Goal: Task Accomplishment & Management: Complete application form

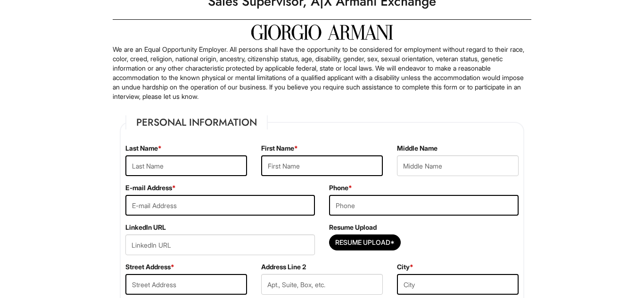
scroll to position [41, 0]
click at [214, 163] on input "text" at bounding box center [186, 165] width 122 height 21
type input "c"
type input "[PERSON_NAME]"
click at [306, 175] on input "text" at bounding box center [322, 165] width 122 height 21
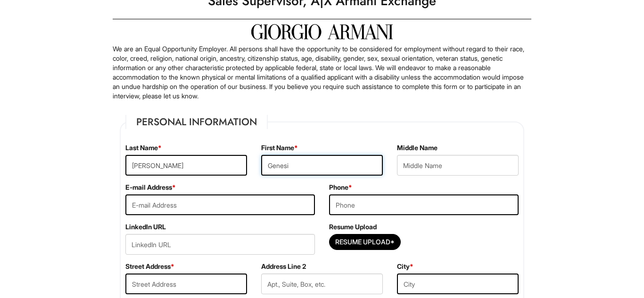
type input "Genesis"
type input "GENESIS"
click at [188, 214] on input "email" at bounding box center [219, 205] width 189 height 21
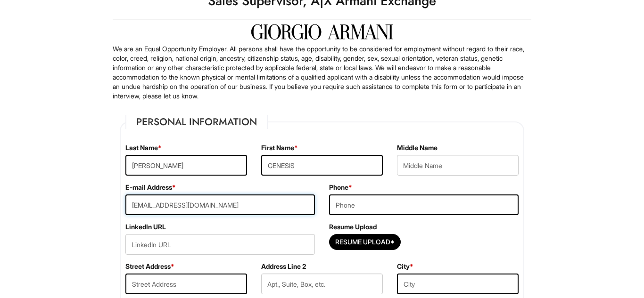
scroll to position [65, 0]
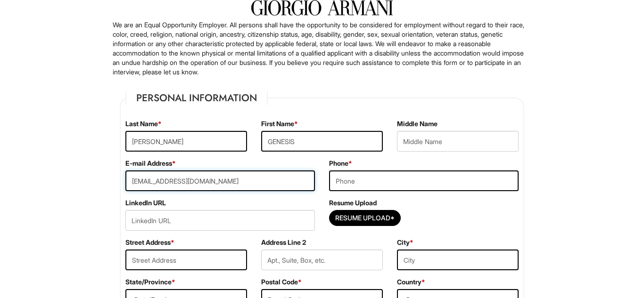
type input "[EMAIL_ADDRESS][DOMAIN_NAME]"
click at [468, 180] on input "tel" at bounding box center [423, 181] width 189 height 21
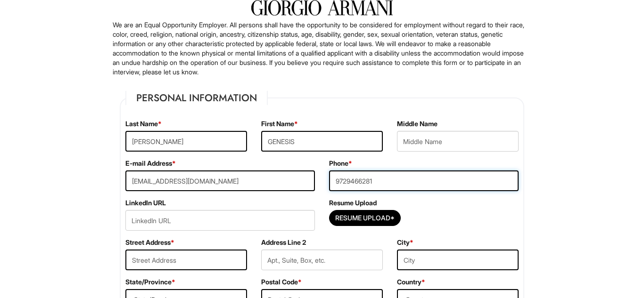
type input "9729466281"
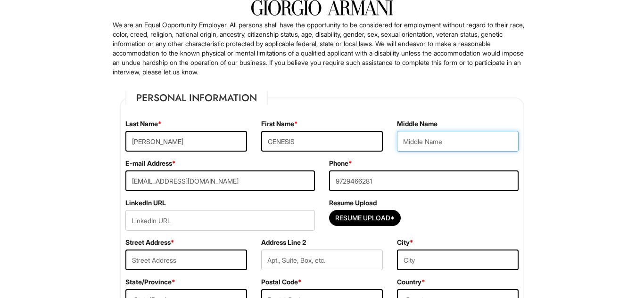
click at [473, 144] on input "text" at bounding box center [458, 141] width 122 height 21
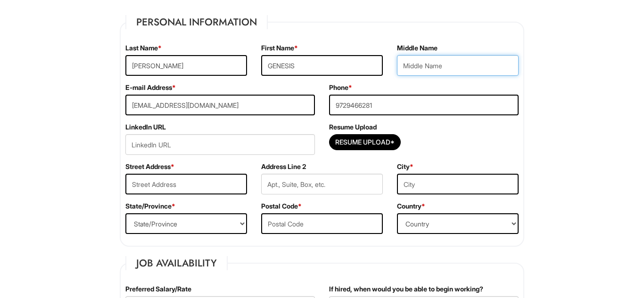
scroll to position [145, 0]
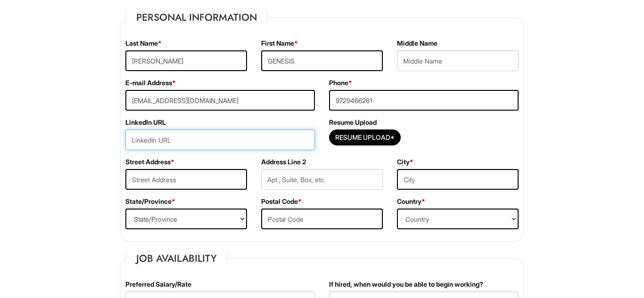
click at [297, 142] on input "url" at bounding box center [219, 140] width 189 height 21
click at [270, 142] on input "url" at bounding box center [219, 140] width 189 height 21
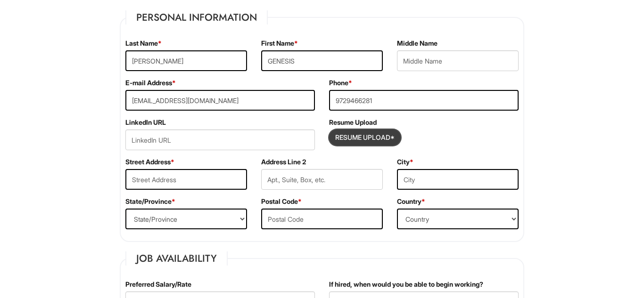
click at [374, 131] on input "Resume Upload*" at bounding box center [364, 137] width 71 height 15
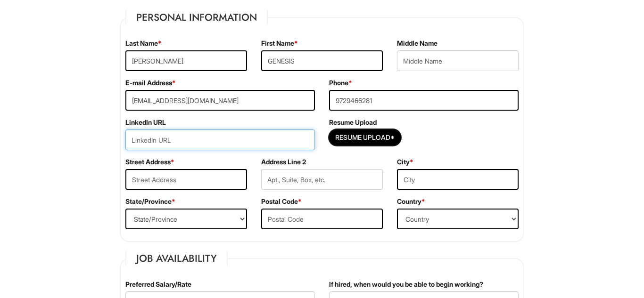
click at [171, 146] on input "url" at bounding box center [219, 140] width 189 height 21
paste input "[URL][DOMAIN_NAME]"
type input "[URL][DOMAIN_NAME]"
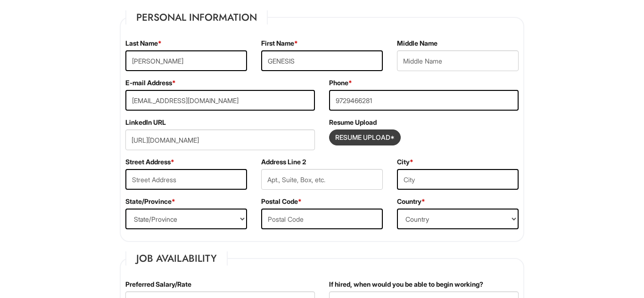
scroll to position [0, 0]
click at [384, 144] on input "Resume Upload*" at bounding box center [364, 137] width 71 height 15
click at [152, 183] on input "text" at bounding box center [186, 179] width 122 height 21
type input "[STREET_ADDRESS]"
click at [407, 195] on div "City *" at bounding box center [458, 177] width 136 height 40
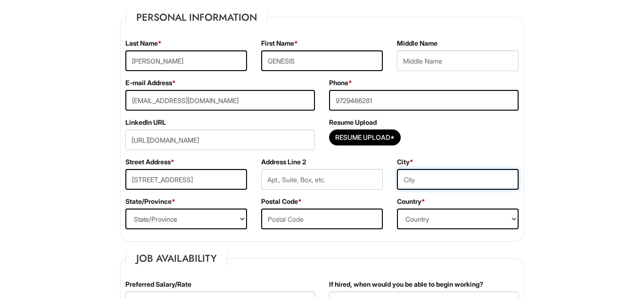
click at [417, 176] on input "text" at bounding box center [458, 179] width 122 height 21
type input "dallas"
type input "[GEOGRAPHIC_DATA]"
click at [175, 202] on span "*" at bounding box center [173, 201] width 4 height 8
click at [175, 206] on div "State/Province * State/Province [US_STATE] [US_STATE] [US_STATE] [US_STATE] [US…" at bounding box center [186, 217] width 136 height 40
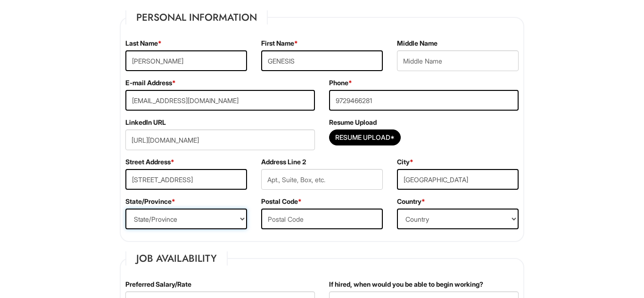
click at [176, 217] on select "State/Province [US_STATE] [US_STATE] [US_STATE] [US_STATE] [US_STATE] [US_STATE…" at bounding box center [186, 219] width 122 height 21
select select "[GEOGRAPHIC_DATA]"
click at [125, 209] on select "State/Province [US_STATE] [US_STATE] [US_STATE] [US_STATE] [US_STATE] [US_STATE…" at bounding box center [186, 219] width 122 height 21
click at [301, 218] on input "text" at bounding box center [322, 219] width 122 height 21
type input "75219"
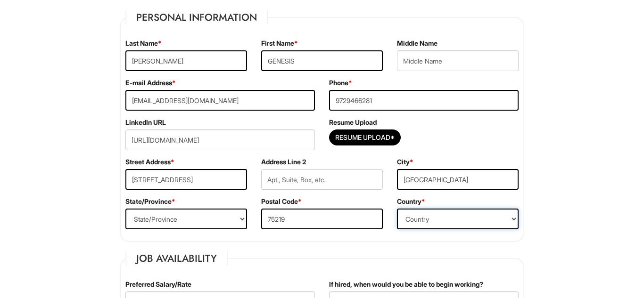
click at [436, 222] on select "Country [GEOGRAPHIC_DATA] [GEOGRAPHIC_DATA] [GEOGRAPHIC_DATA] [US_STATE] [GEOGR…" at bounding box center [458, 219] width 122 height 21
select select "[GEOGRAPHIC_DATA]"
click at [397, 209] on select "Country [GEOGRAPHIC_DATA] [GEOGRAPHIC_DATA] [GEOGRAPHIC_DATA] [US_STATE] [GEOGR…" at bounding box center [458, 219] width 122 height 21
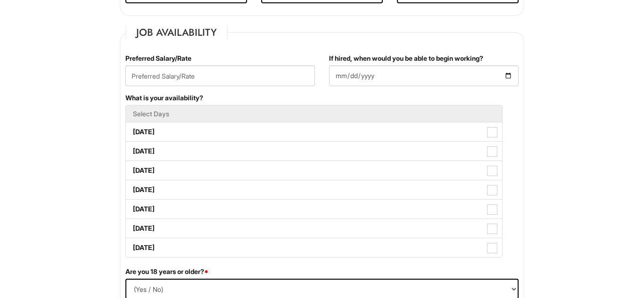
scroll to position [390, 0]
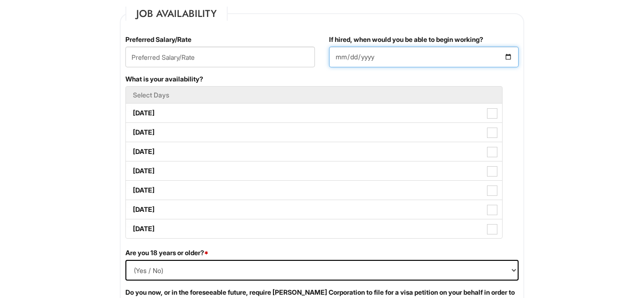
click at [377, 58] on input "If hired, when would you be able to begin working?" at bounding box center [423, 57] width 189 height 21
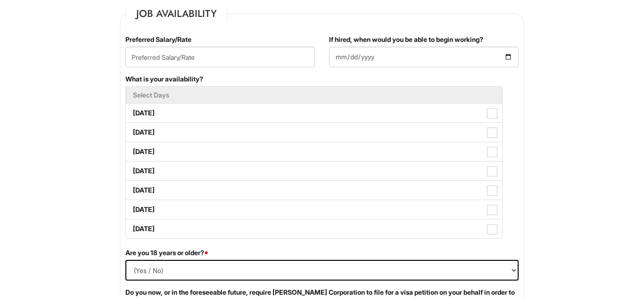
click at [481, 46] on div "If hired, when would you be able to begin working?" at bounding box center [423, 51] width 189 height 33
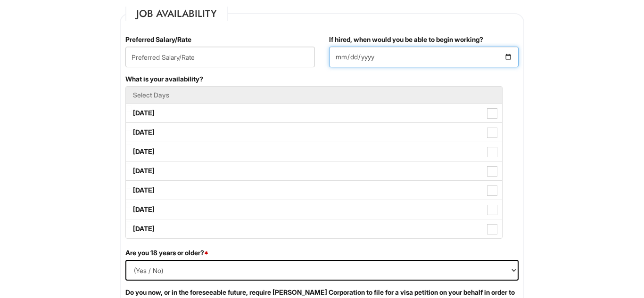
click at [512, 60] on input "If hired, when would you be able to begin working?" at bounding box center [423, 57] width 189 height 21
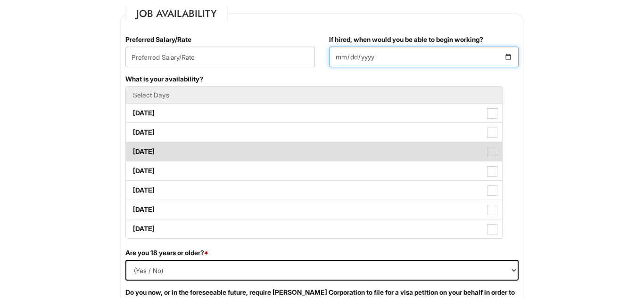
type input "[DATE]"
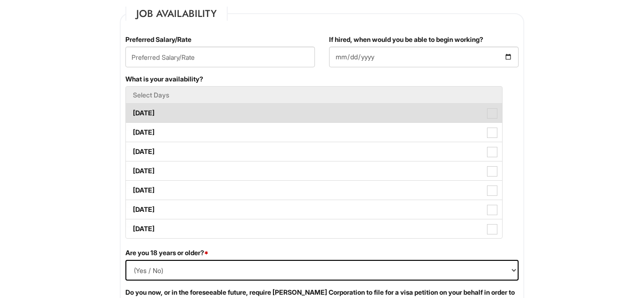
click at [373, 114] on label "[DATE]" at bounding box center [314, 113] width 376 height 19
click at [132, 112] on Available_Monday "[DATE]" at bounding box center [129, 109] width 6 height 6
checkbox Available_Monday "true"
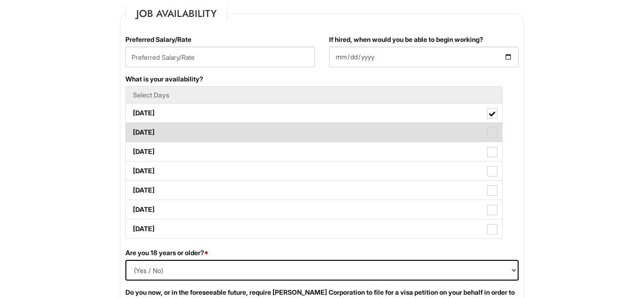
click at [428, 129] on label "[DATE]" at bounding box center [314, 132] width 376 height 19
click at [132, 129] on Available_Tuesday "[DATE]" at bounding box center [129, 128] width 6 height 6
checkbox Available_Tuesday "true"
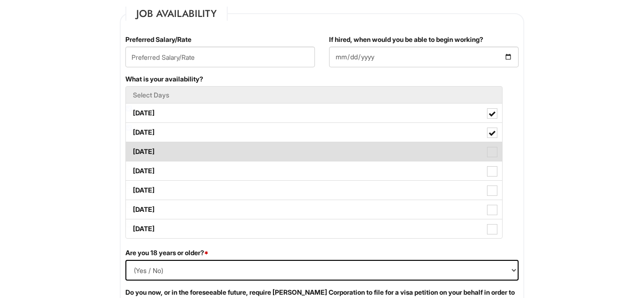
click at [465, 154] on label "[DATE]" at bounding box center [314, 151] width 376 height 19
click at [132, 150] on Available_Wednesday "[DATE]" at bounding box center [129, 147] width 6 height 6
checkbox Available_Wednesday "true"
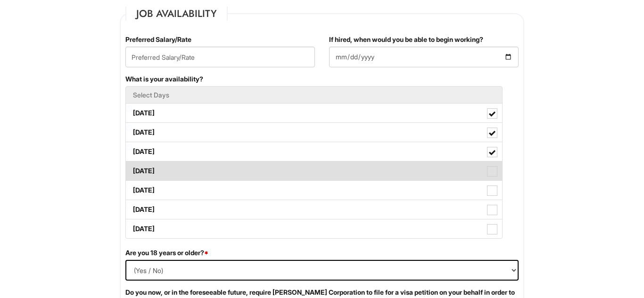
click at [478, 177] on label "[DATE]" at bounding box center [314, 171] width 376 height 19
click at [132, 170] on Available_Thursday "[DATE]" at bounding box center [129, 166] width 6 height 6
checkbox Available_Thursday "true"
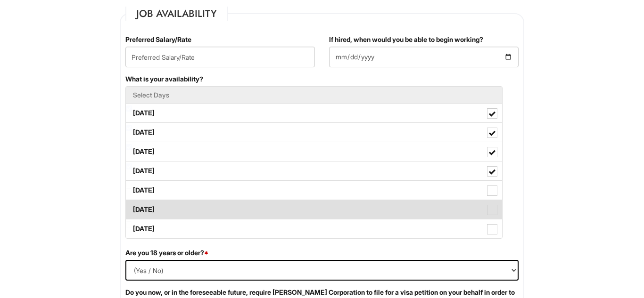
click at [488, 208] on span at bounding box center [492, 210] width 10 height 10
click at [132, 208] on Available_Saturday "[DATE]" at bounding box center [129, 205] width 6 height 6
checkbox Available_Saturday "true"
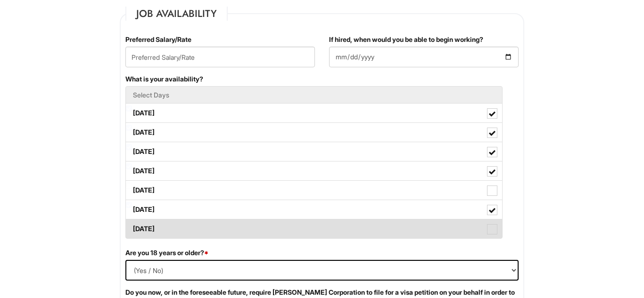
click at [478, 229] on label "[DATE]" at bounding box center [314, 229] width 376 height 19
click at [132, 228] on Available_Sunday "[DATE]" at bounding box center [129, 224] width 6 height 6
checkbox Available_Sunday "true"
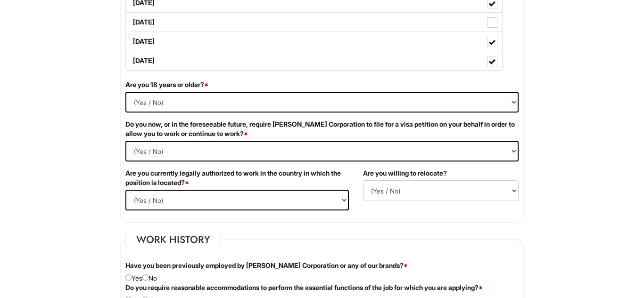
scroll to position [560, 0]
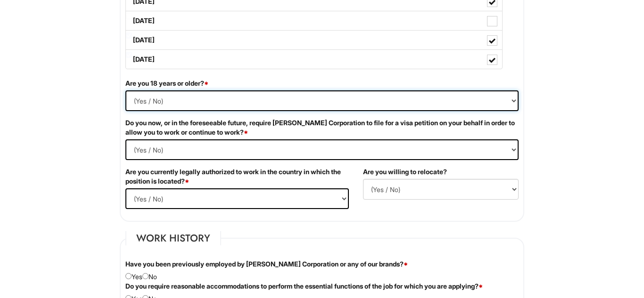
click at [226, 94] on select "(Yes / No) Yes No" at bounding box center [321, 100] width 393 height 21
select select "Yes"
click at [125, 90] on select "(Yes / No) Yes No" at bounding box center [321, 100] width 393 height 21
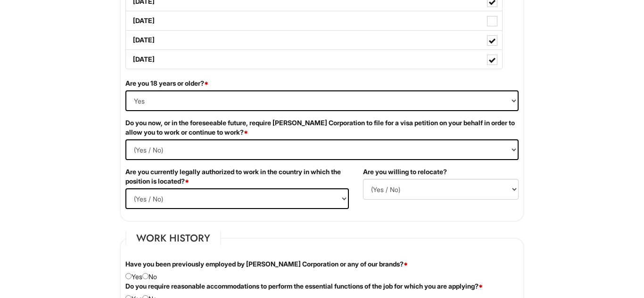
click at [224, 138] on div "Do you now, or in the foreseeable future, require [PERSON_NAME] Corporation to …" at bounding box center [321, 142] width 407 height 49
click at [226, 146] on Required "(Yes / No) Yes No" at bounding box center [321, 149] width 393 height 21
select Required "No"
click at [125, 139] on Required "(Yes / No) Yes No" at bounding box center [321, 149] width 393 height 21
click at [286, 194] on select "(Yes / No) Yes No" at bounding box center [236, 198] width 223 height 21
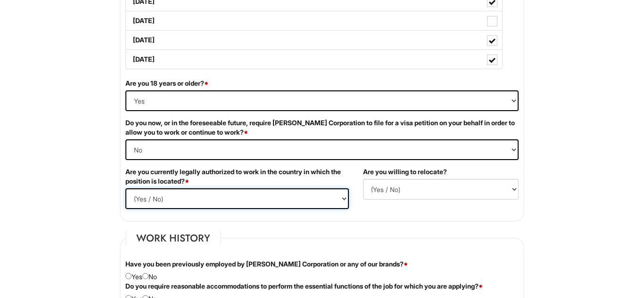
select select "Yes"
click at [125, 188] on select "(Yes / No) Yes No" at bounding box center [236, 198] width 223 height 21
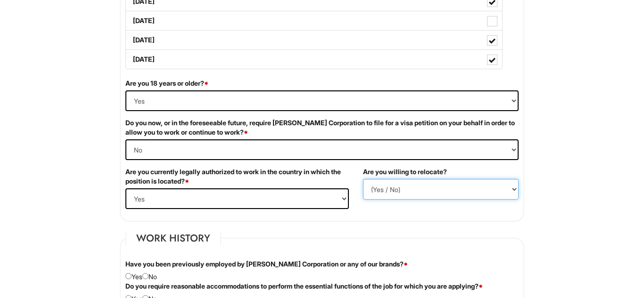
click at [421, 190] on select "(Yes / No) No Yes" at bounding box center [440, 189] width 155 height 21
click at [452, 192] on select "(Yes / No) No Yes" at bounding box center [440, 189] width 155 height 21
select select "N"
click at [363, 179] on select "(Yes / No) No Yes" at bounding box center [440, 189] width 155 height 21
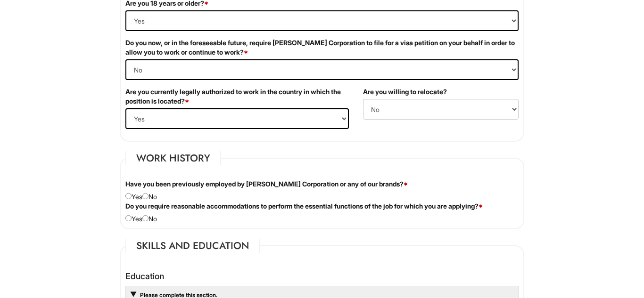
scroll to position [673, 0]
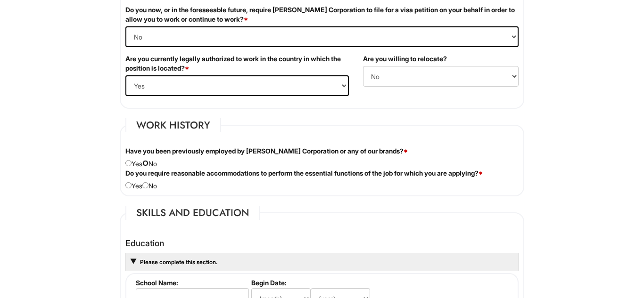
click at [148, 165] on input "radio" at bounding box center [145, 163] width 6 height 6
radio input "true"
click at [153, 191] on div "Do you require reasonable accommodations to perform the essential functions of …" at bounding box center [321, 180] width 407 height 22
click at [157, 189] on div "Do you require reasonable accommodations to perform the essential functions of …" at bounding box center [321, 180] width 407 height 22
click at [154, 187] on div "Do you require reasonable accommodations to perform the essential functions of …" at bounding box center [321, 180] width 407 height 22
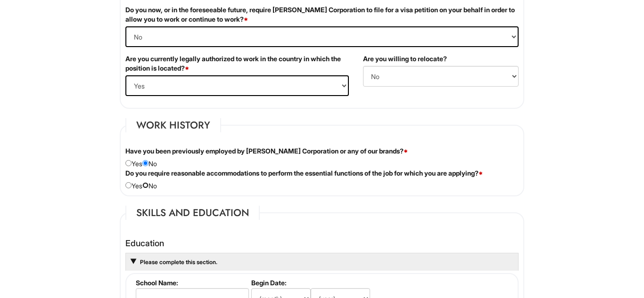
click at [148, 186] on input "radio" at bounding box center [145, 185] width 6 height 6
radio input "true"
click at [642, 231] on html "Please Complete This Form 1 2 3 Sales Supervisor, A|X Armani Exchange PLEASE CO…" at bounding box center [322, 247] width 644 height 1841
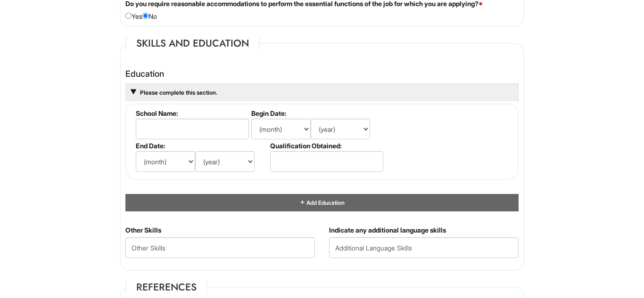
scroll to position [861, 0]
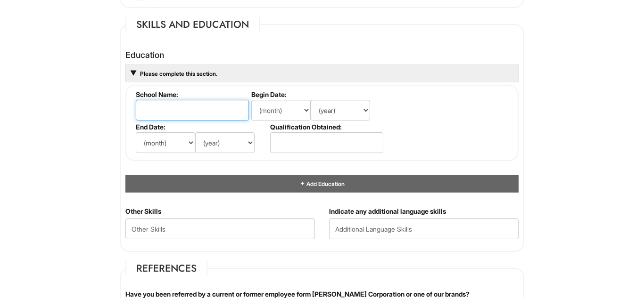
click at [219, 113] on input "text" at bounding box center [192, 110] width 113 height 21
type input "n"
type input "[GEOGRAPHIC_DATA]"
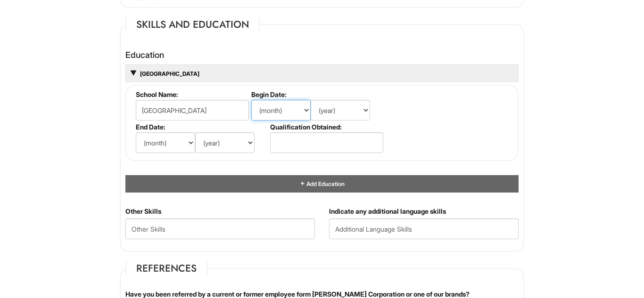
click at [285, 115] on select "(month) Jan Feb Mar Apr May Jun [DATE] Aug Sep Oct Nov Dec" at bounding box center [280, 110] width 59 height 21
select select "8"
click at [251, 100] on select "(month) Jan Feb Mar Apr May Jun [DATE] Aug Sep Oct Nov Dec" at bounding box center [280, 110] width 59 height 21
click at [342, 108] on select "(year) 2029 2028 2027 2026 2025 2024 2023 2022 2021 2020 2019 2018 2017 2016 20…" at bounding box center [339, 110] width 59 height 21
select select "2019"
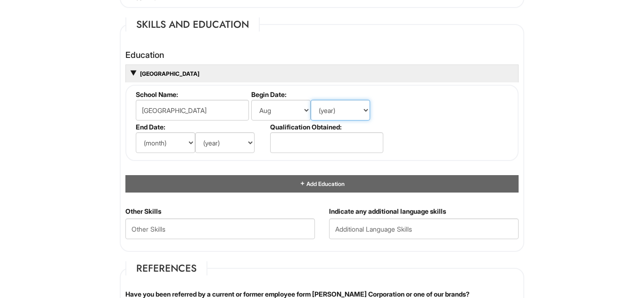
click at [310, 100] on select "(year) 2029 2028 2027 2026 2025 2024 2023 2022 2021 2020 2019 2018 2017 2016 20…" at bounding box center [339, 110] width 59 height 21
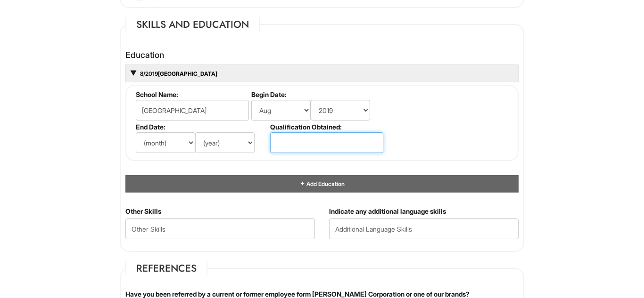
click at [350, 147] on input "text" at bounding box center [326, 142] width 113 height 21
click at [225, 138] on select "(year) 2029 2028 2027 2026 2025 2024 2023 2022 2021 2020 2019 2018 2017 2016 20…" at bounding box center [224, 142] width 59 height 21
select select "2023"
click at [195, 132] on select "(year) 2029 2028 2027 2026 2025 2024 2023 2022 2021 2020 2019 2018 2017 2016 20…" at bounding box center [224, 142] width 59 height 21
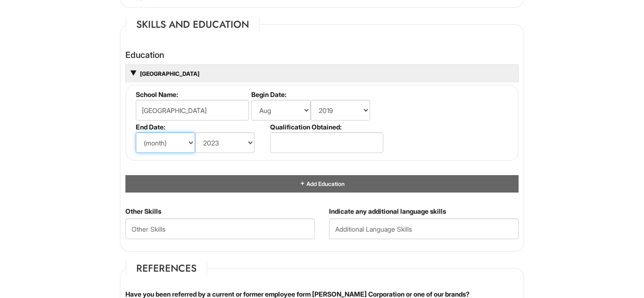
click at [171, 140] on select "(month) Jan Feb Mar Apr May Jun [DATE] Aug Sep Oct Nov Dec" at bounding box center [165, 142] width 59 height 21
select select "5"
click at [136, 132] on select "(month) Jan Feb Mar Apr May Jun [DATE] Aug Sep Oct Nov Dec" at bounding box center [165, 142] width 59 height 21
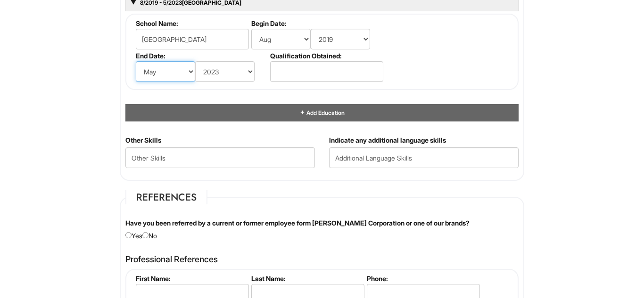
scroll to position [974, 0]
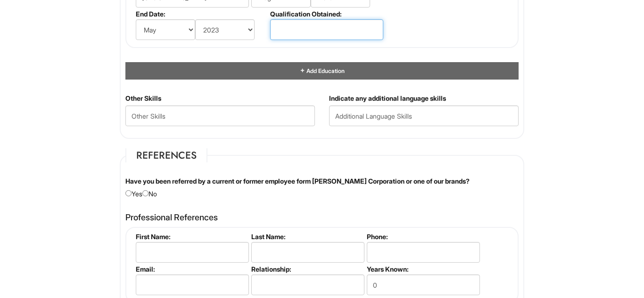
click at [362, 20] on input "text" at bounding box center [326, 29] width 113 height 21
type input "a"
type input "highscool"
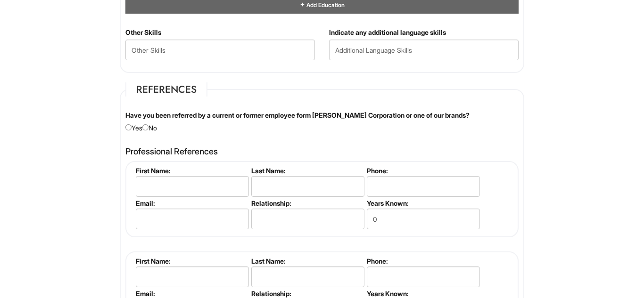
scroll to position [1041, 0]
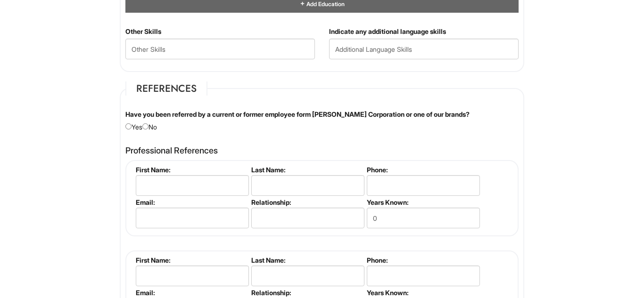
type input "highschool diploma"
click at [131, 126] on input "radio" at bounding box center [128, 126] width 6 height 6
radio input "true"
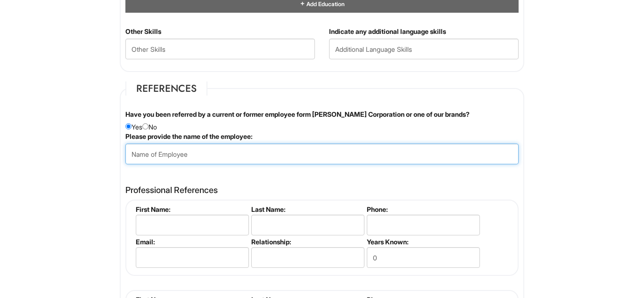
click at [212, 154] on input "text" at bounding box center [321, 154] width 393 height 21
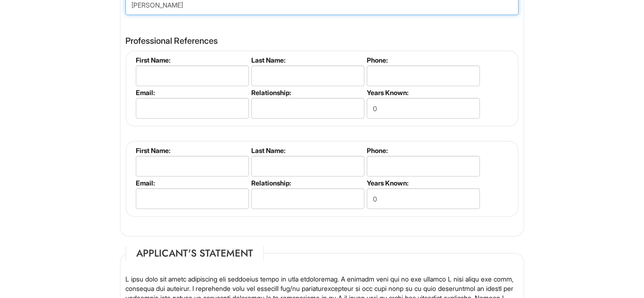
scroll to position [1200, 0]
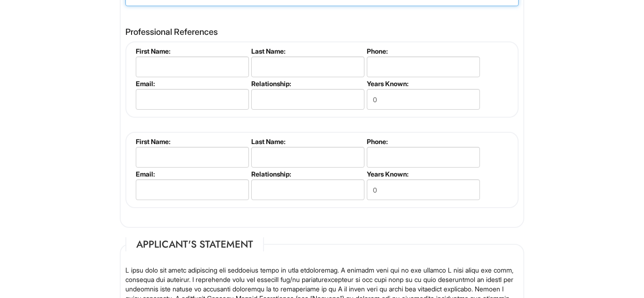
type input "[PERSON_NAME]"
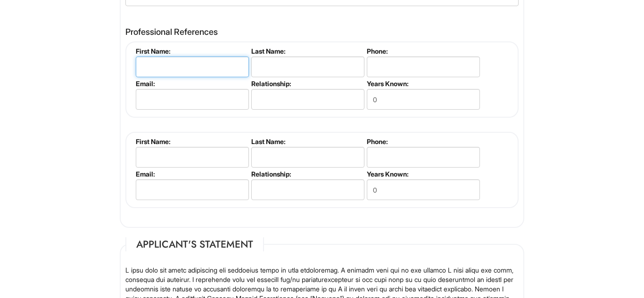
click at [203, 65] on input "text" at bounding box center [192, 67] width 113 height 21
type input "khennidi"
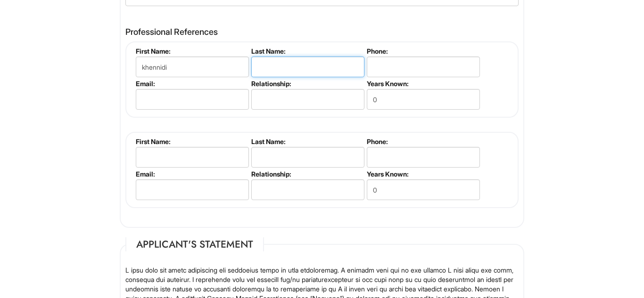
click at [278, 71] on input "text" at bounding box center [307, 67] width 113 height 21
type input "Pleasant"
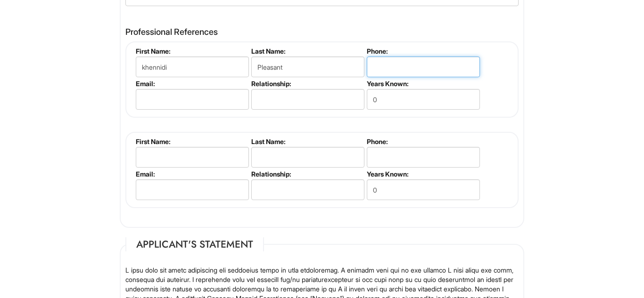
click at [424, 60] on input "tel" at bounding box center [423, 67] width 113 height 21
type input "[PHONE_NUMBER]"
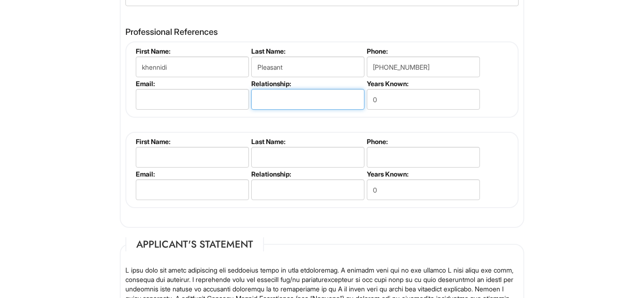
click at [297, 98] on input "text" at bounding box center [307, 99] width 113 height 21
type input "f"
type input "senior ba"
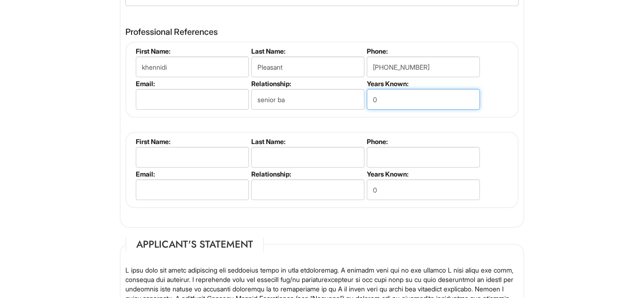
click at [401, 95] on input "0" at bounding box center [423, 99] width 113 height 21
type input "4"
click at [523, 99] on div "Professional References khennidi Pleasant First Name: [GEOGRAPHIC_DATA] Last Na…" at bounding box center [321, 123] width 407 height 200
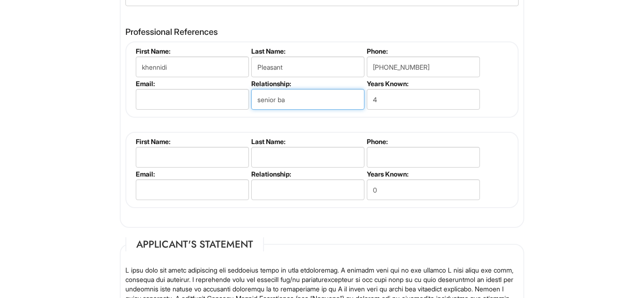
click at [307, 101] on input "senior ba" at bounding box center [307, 99] width 113 height 21
type input "s"
type input "f"
type input "b"
type input "senior"
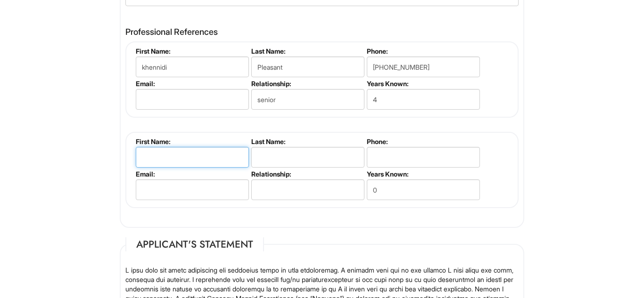
click at [181, 152] on input "text" at bounding box center [192, 157] width 113 height 21
type input "[PERSON_NAME]"
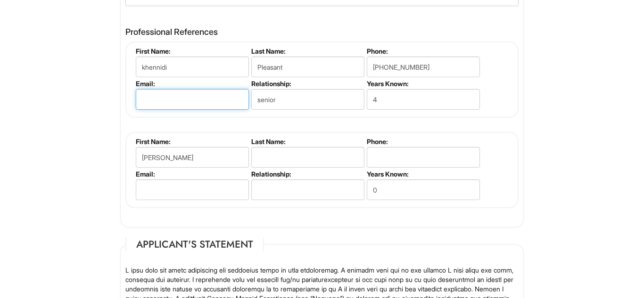
click at [204, 101] on input "email" at bounding box center [192, 99] width 113 height 21
type input "[EMAIL_ADDRESS][DOMAIN_NAME]"
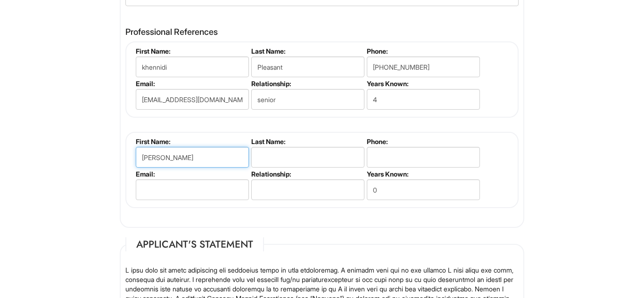
click at [182, 162] on input "[PERSON_NAME]" at bounding box center [192, 157] width 113 height 21
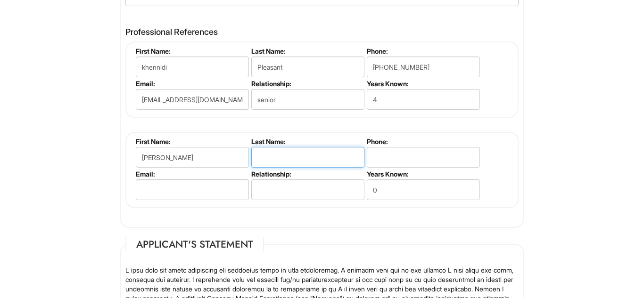
click at [277, 155] on input "text" at bounding box center [307, 157] width 113 height 21
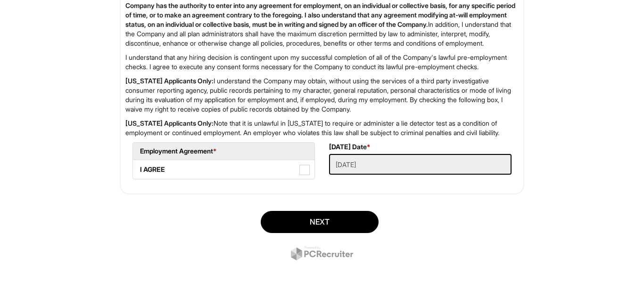
scroll to position [1620, 0]
type input "De la [PERSON_NAME]"
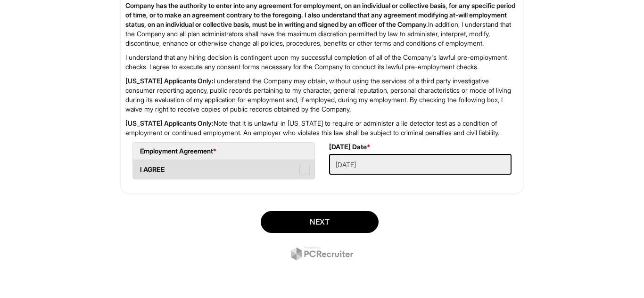
click at [293, 177] on label "I AGREE" at bounding box center [223, 169] width 181 height 19
click at [139, 168] on AGREE "I AGREE" at bounding box center [136, 165] width 6 height 6
checkbox AGREE "true"
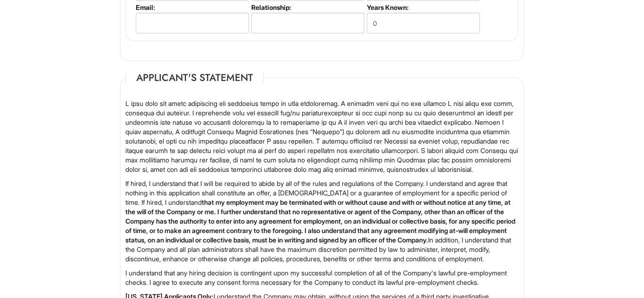
scroll to position [1367, 0]
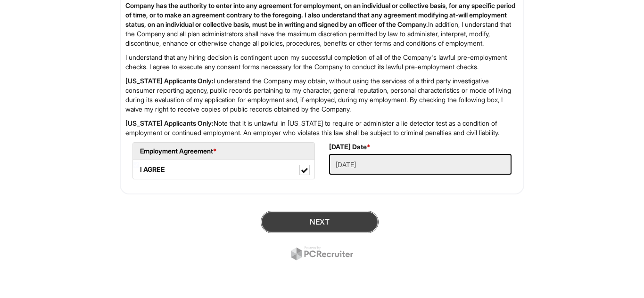
click at [332, 214] on button "Next" at bounding box center [320, 222] width 118 height 22
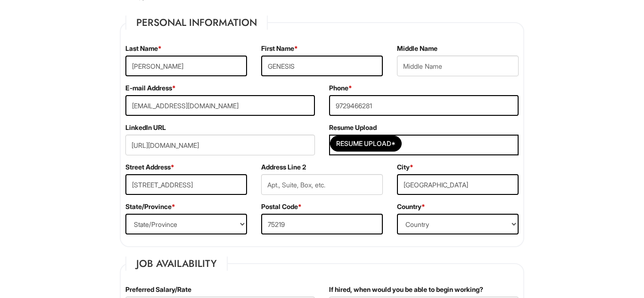
scroll to position [160, 0]
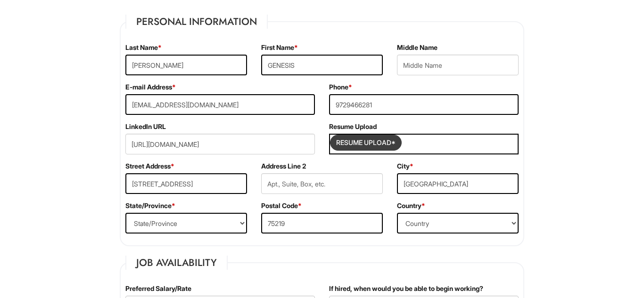
click at [372, 142] on input "Resume Upload*" at bounding box center [365, 142] width 71 height 15
click at [407, 144] on div "Resume Upload*" at bounding box center [423, 144] width 189 height 21
click at [386, 142] on input "Resume Upload*" at bounding box center [365, 142] width 71 height 15
click at [372, 138] on input "Resume Upload*" at bounding box center [365, 142] width 71 height 15
click at [382, 145] on input "Resume Upload*" at bounding box center [365, 142] width 71 height 15
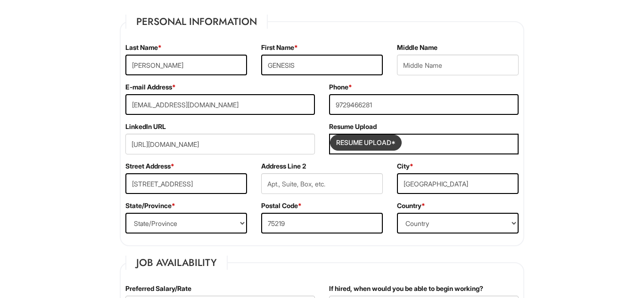
type input "C:\fakepath\genesis resume .pdf"
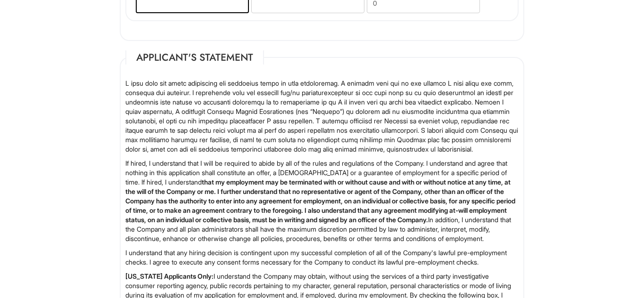
scroll to position [1639, 0]
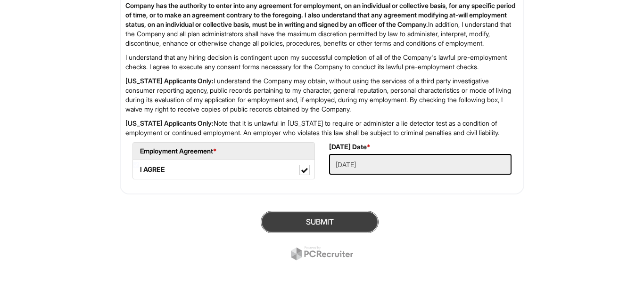
click at [348, 228] on button "SUBMIT" at bounding box center [320, 222] width 118 height 22
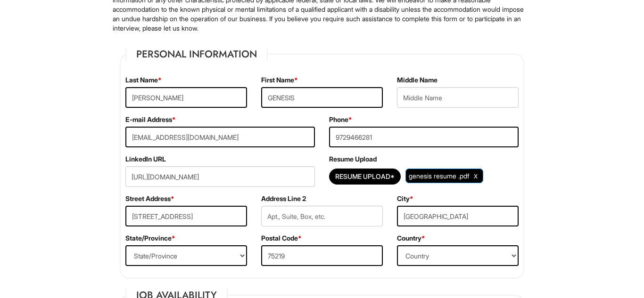
scroll to position [133, 0]
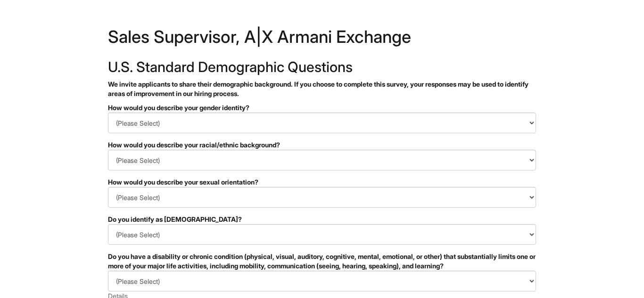
click at [376, 106] on div "How would you describe your gender identity?" at bounding box center [322, 107] width 428 height 9
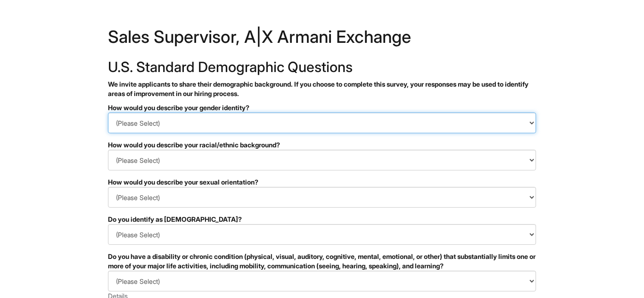
click at [424, 121] on select "(Please Select) Man Woman Non-binary I prefer to self-describe I don't wish to …" at bounding box center [322, 123] width 428 height 21
select select "Woman"
click at [108, 113] on select "(Please Select) Man Woman Non-binary I prefer to self-describe I don't wish to …" at bounding box center [322, 123] width 428 height 21
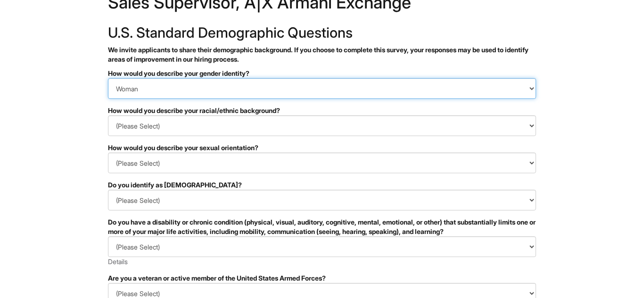
scroll to position [36, 0]
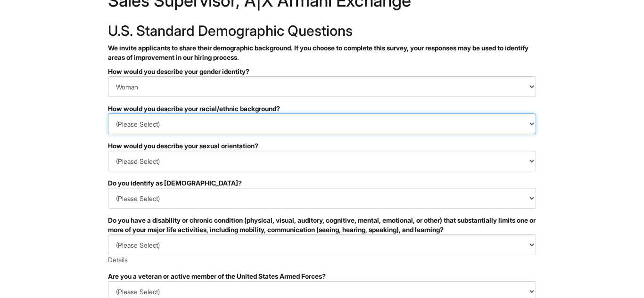
click at [457, 116] on select "(Please Select) Black or of African descent East Asian Hispanic, Latinx or of S…" at bounding box center [322, 124] width 428 height 21
select select "Hispanic, Latinx or of Spanish Origin"
click at [108, 114] on select "(Please Select) Black or of African descent East Asian Hispanic, Latinx or of S…" at bounding box center [322, 124] width 428 height 21
click at [326, 132] on select "(Please Select) Black or of African descent East Asian Hispanic, Latinx or of S…" at bounding box center [322, 124] width 428 height 21
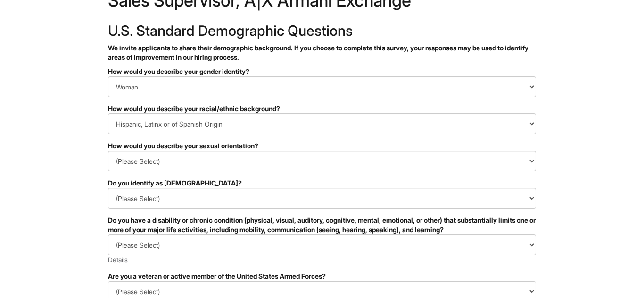
click at [21, 216] on html "&nbsp; ✔ 2 3 Sales Supervisor, A|X Armani Exchange U.S. Standard Demographic Qu…" at bounding box center [322, 229] width 644 height 530
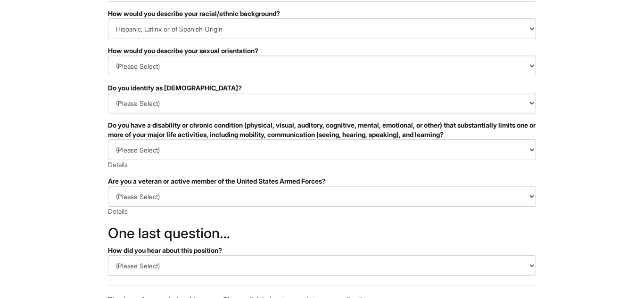
scroll to position [132, 0]
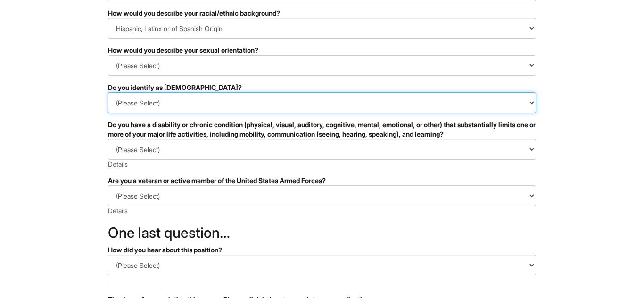
click at [397, 105] on select "(Please Select) Yes No I prefer to self-describe I don't wish to answer" at bounding box center [322, 102] width 428 height 21
select select "No"
click at [108, 92] on select "(Please Select) Yes No I prefer to self-describe I don't wish to answer" at bounding box center [322, 102] width 428 height 21
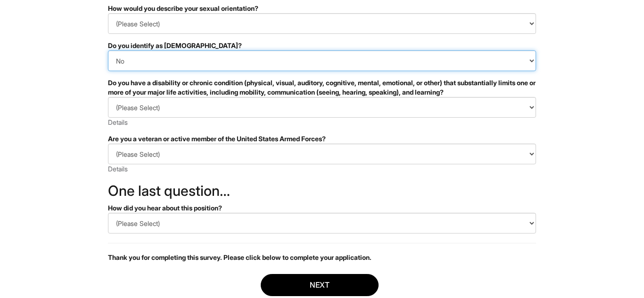
scroll to position [186, 0]
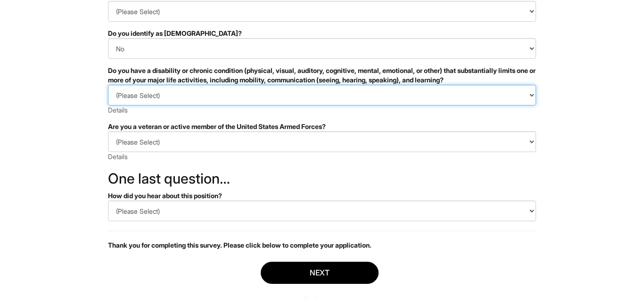
click at [408, 102] on select "(Please Select) YES, I HAVE A DISABILITY (or previously had a disability) NO, I…" at bounding box center [322, 95] width 428 height 21
select select "NO, I DON'T HAVE A DISABILITY"
click at [108, 85] on select "(Please Select) YES, I HAVE A DISABILITY (or previously had a disability) NO, I…" at bounding box center [322, 95] width 428 height 21
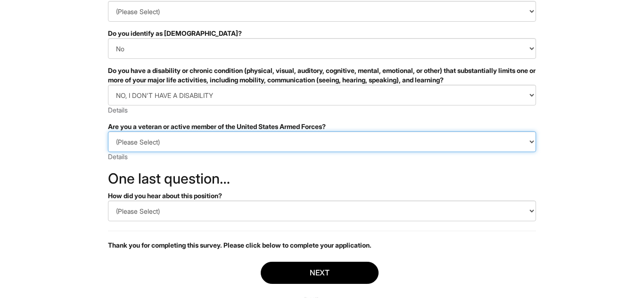
click at [331, 141] on select "(Please Select) I IDENTIFY AS ONE OR MORE OF THE CLASSIFICATIONS OF PROTECTED V…" at bounding box center [322, 141] width 428 height 21
select select "I AM NOT A PROTECTED VETERAN"
click at [108, 131] on select "(Please Select) I IDENTIFY AS ONE OR MORE OF THE CLASSIFICATIONS OF PROTECTED V…" at bounding box center [322, 141] width 428 height 21
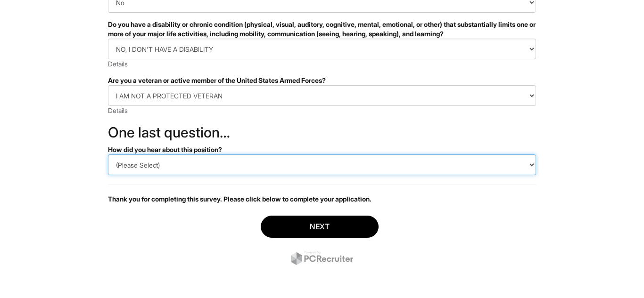
click at [310, 172] on select "(Please Select) CareerBuilder Indeed LinkedIn Monster Referral Other" at bounding box center [322, 165] width 428 height 21
select select "Referral"
click at [108, 155] on select "(Please Select) CareerBuilder Indeed LinkedIn Monster Referral Other" at bounding box center [322, 165] width 428 height 21
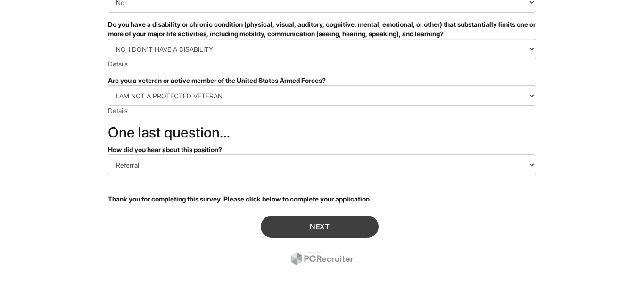
click at [347, 224] on button "Next" at bounding box center [320, 227] width 118 height 22
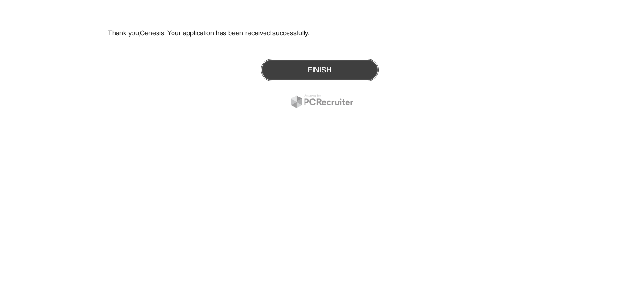
click at [356, 72] on button "Finish" at bounding box center [320, 70] width 118 height 22
